Goal: Task Accomplishment & Management: Use online tool/utility

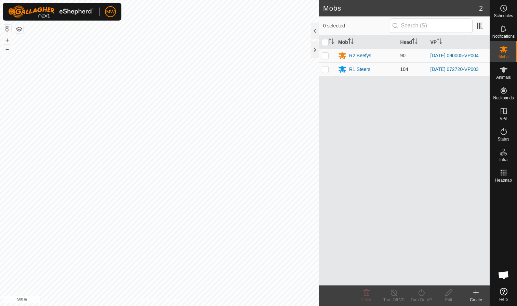
click at [273, 70] on p-checkbox at bounding box center [325, 68] width 7 height 5
checkbox input "true"
click at [273, 187] on icon at bounding box center [421, 292] width 9 height 8
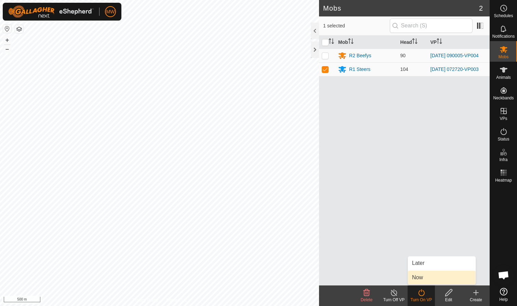
click at [273, 187] on link "Now" at bounding box center [442, 277] width 68 height 14
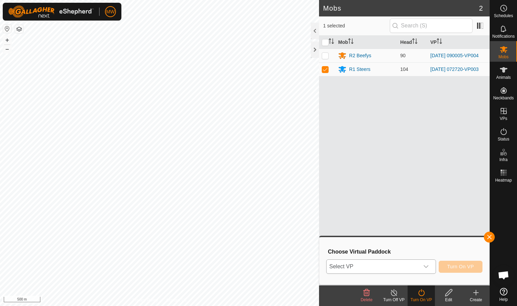
click at [273, 187] on icon "dropdown trigger" at bounding box center [426, 266] width 5 height 3
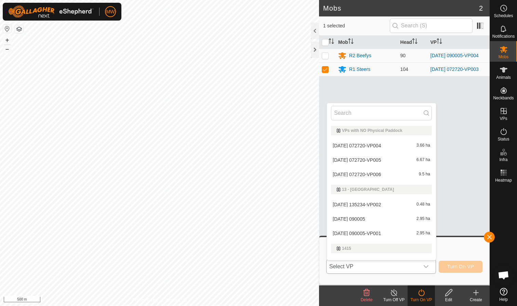
click at [273, 145] on li "2025-09-27 072720-VP004 3.66 ha" at bounding box center [381, 146] width 109 height 14
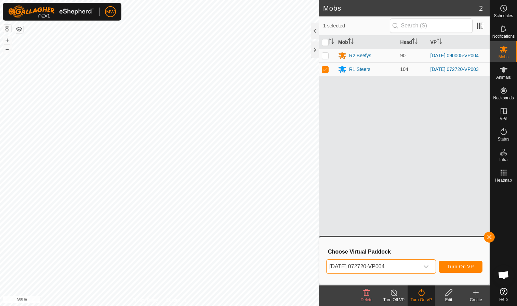
click at [273, 187] on span "Turn On VP" at bounding box center [461, 265] width 27 height 5
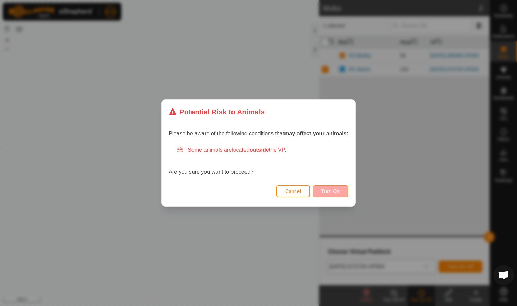
click at [273, 187] on span "Turn On" at bounding box center [331, 190] width 18 height 5
